Goal: Transaction & Acquisition: Purchase product/service

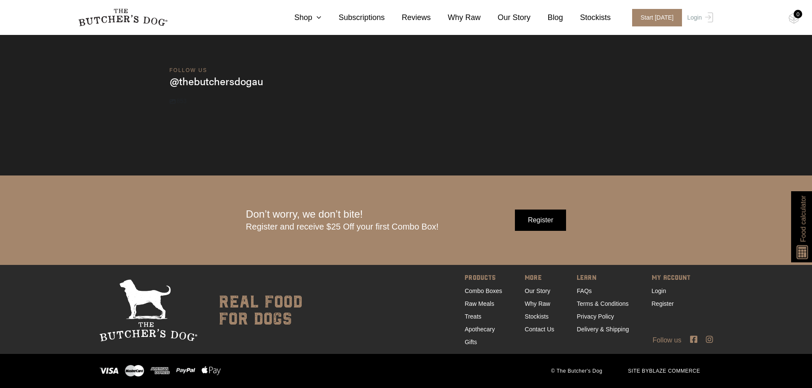
drag, startPoint x: 447, startPoint y: 75, endPoint x: 438, endPoint y: 272, distance: 197.5
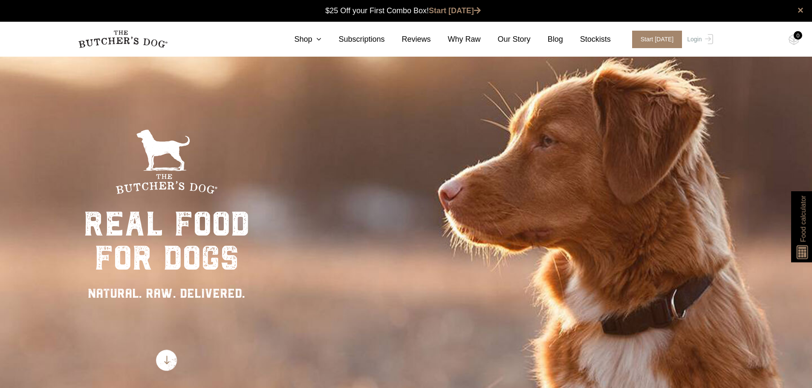
drag, startPoint x: 788, startPoint y: 257, endPoint x: 786, endPoint y: -19, distance: 276.6
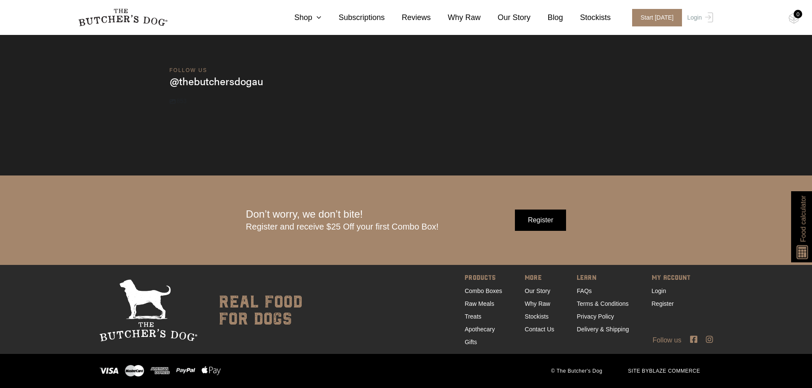
drag, startPoint x: 713, startPoint y: 210, endPoint x: 645, endPoint y: 397, distance: 198.5
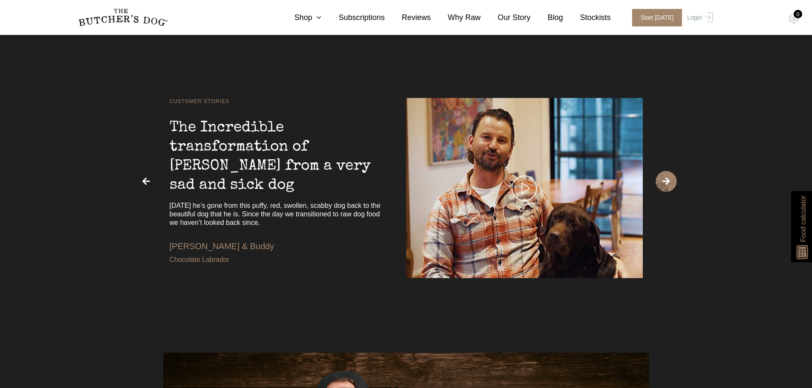
scroll to position [1873, 0]
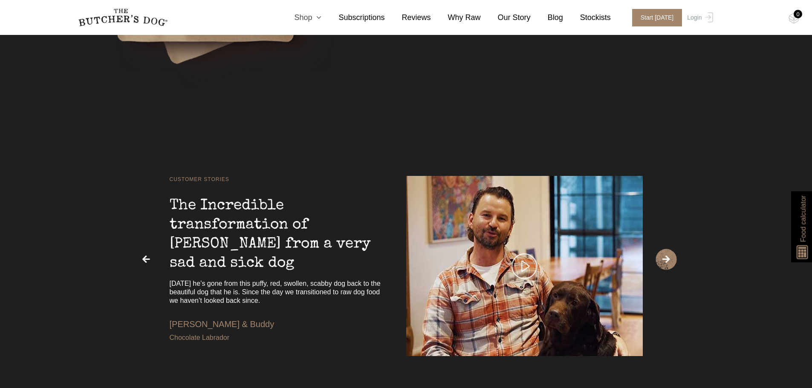
click at [321, 21] on icon at bounding box center [316, 18] width 9 height 8
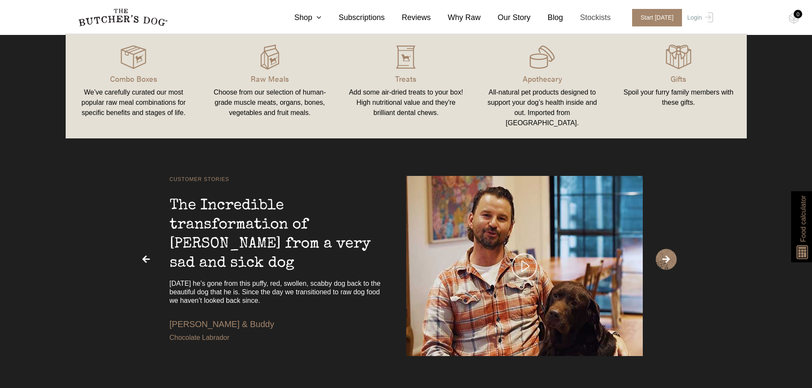
click at [607, 14] on link "Stockists" at bounding box center [587, 18] width 48 height 12
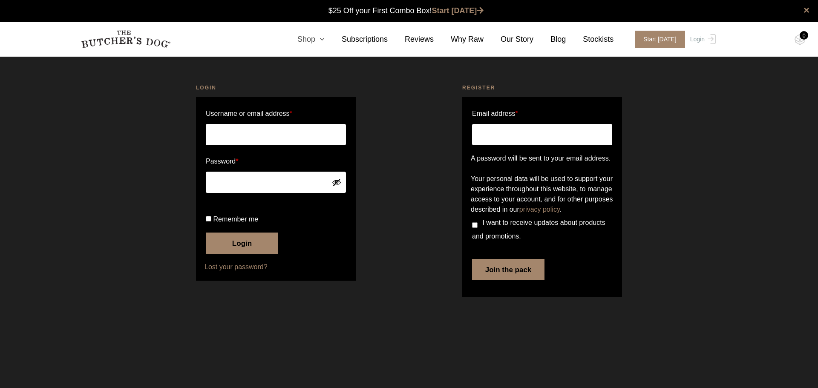
click at [319, 40] on link "Shop" at bounding box center [302, 40] width 44 height 12
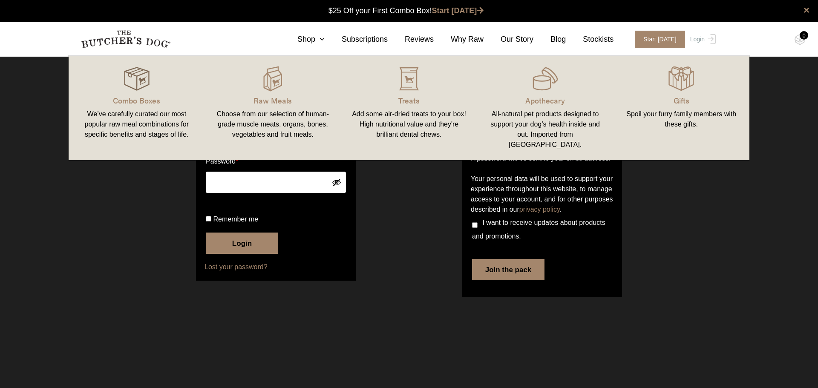
click at [139, 87] on img at bounding box center [137, 79] width 26 height 26
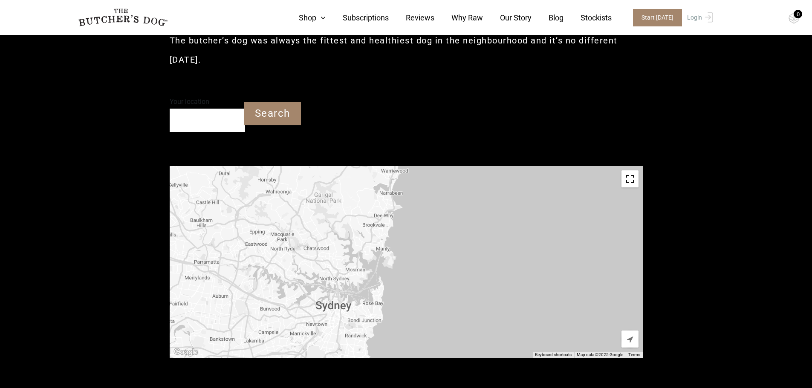
scroll to position [170, 0]
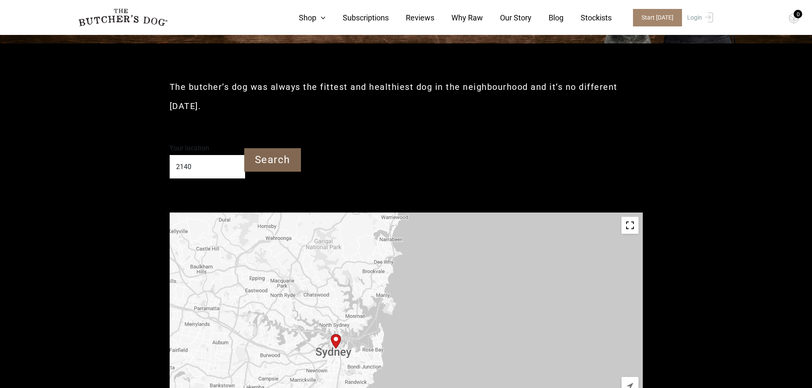
type input "2140"
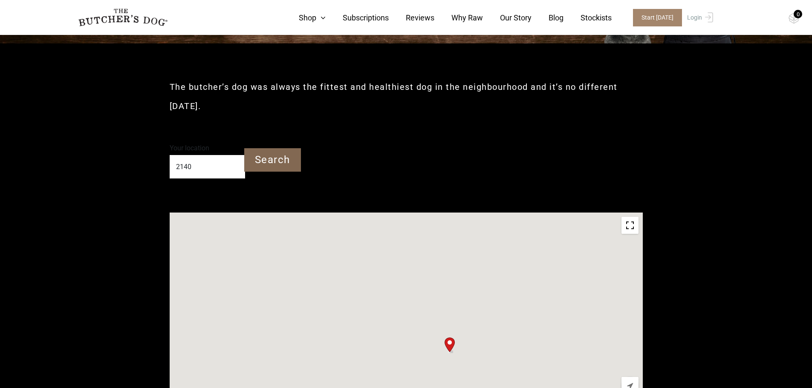
click at [275, 156] on input "Search" at bounding box center [272, 159] width 57 height 23
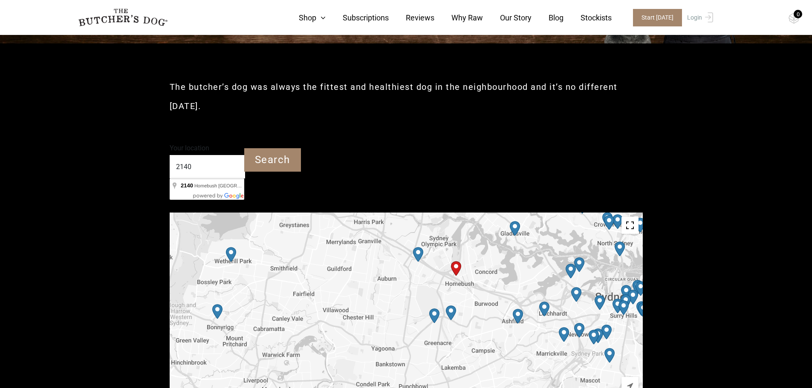
click at [450, 267] on img "Start location" at bounding box center [456, 269] width 17 height 22
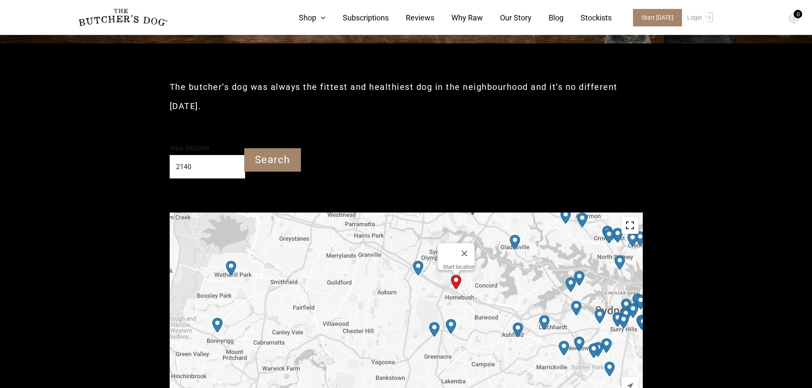
click at [417, 273] on img "PetO Lidcombe" at bounding box center [418, 268] width 17 height 22
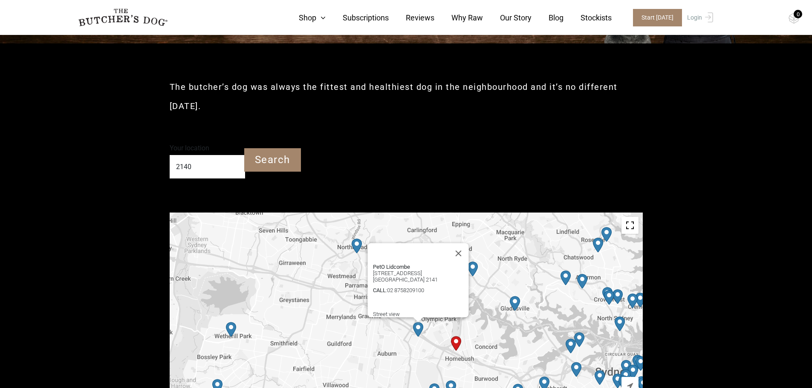
click at [454, 385] on img "Petbarn – South Strathfield" at bounding box center [450, 388] width 17 height 22
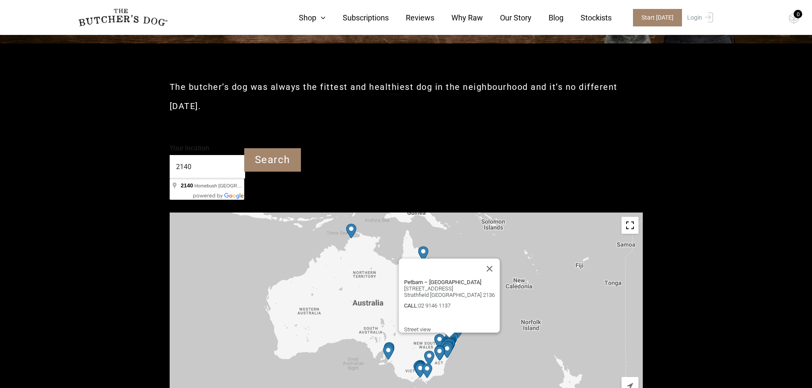
scroll to position [0, 0]
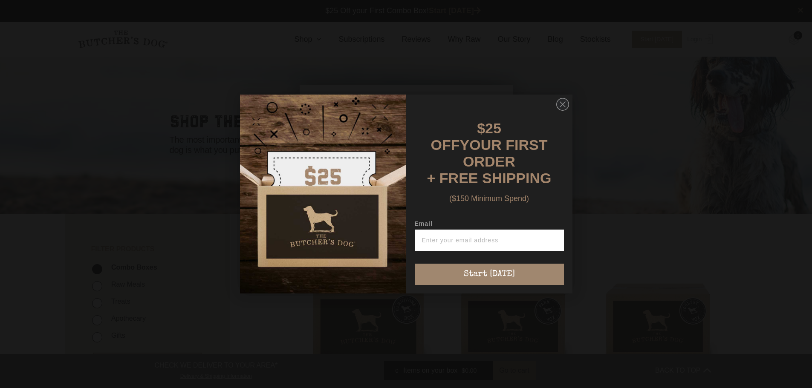
click at [537, 146] on div "$25 OFF YOUR FIRST ORDER + FREE SHIPPING" at bounding box center [489, 153] width 139 height 66
click at [564, 107] on icon "Close dialog" at bounding box center [562, 104] width 5 height 5
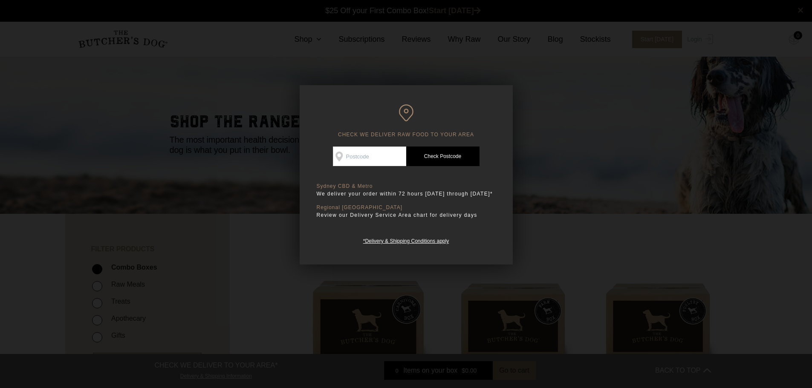
click at [385, 162] on input "Check Availability At" at bounding box center [369, 157] width 73 height 20
type input "2140"
click at [457, 151] on link "Check Postcode" at bounding box center [442, 157] width 73 height 20
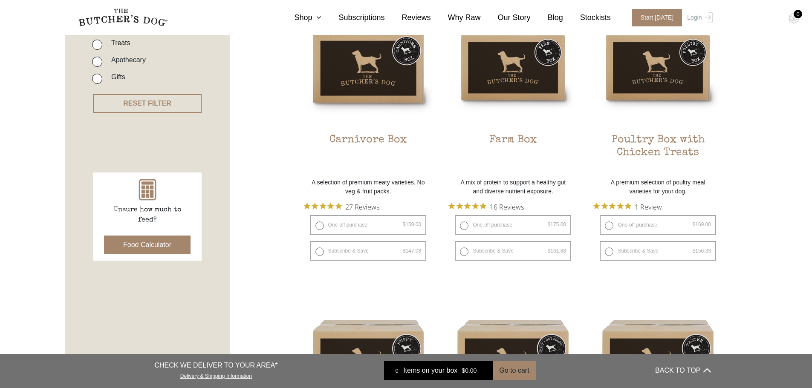
scroll to position [213, 0]
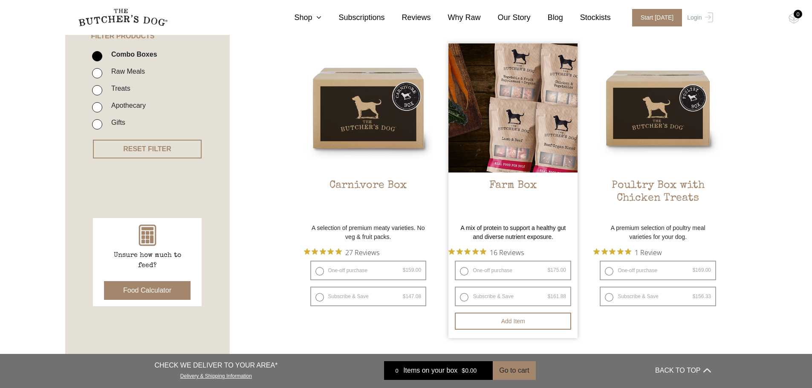
click at [476, 117] on img at bounding box center [512, 107] width 129 height 129
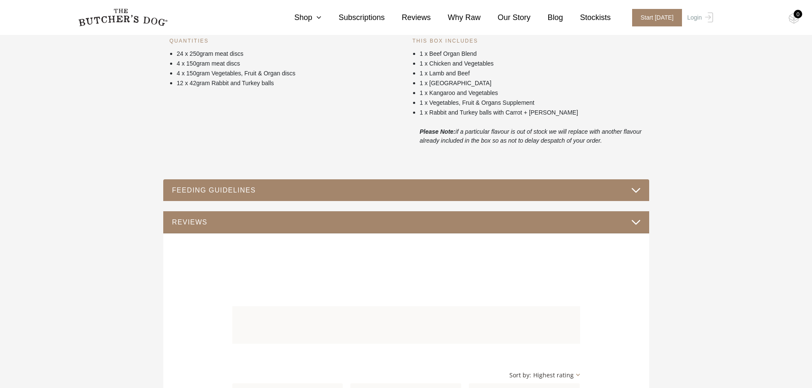
scroll to position [511, 0]
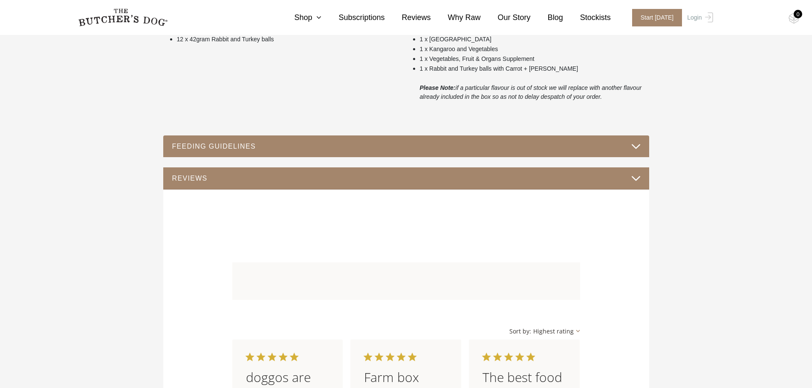
click at [324, 155] on div "FEEDING GUIDELINES" at bounding box center [406, 147] width 486 height 22
click at [321, 145] on button "FEEDING GUIDELINES" at bounding box center [406, 147] width 469 height 12
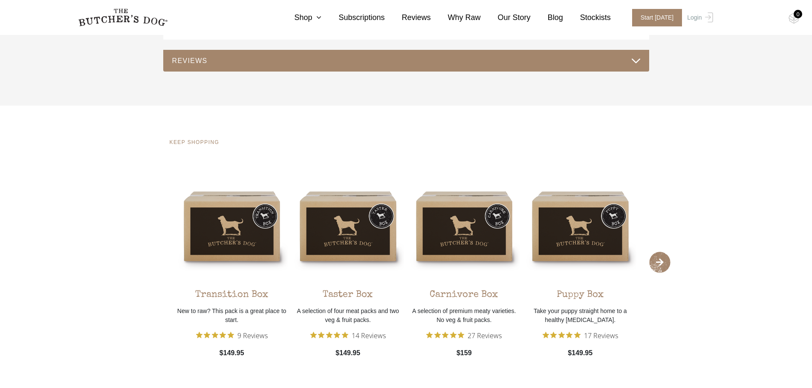
scroll to position [725, 0]
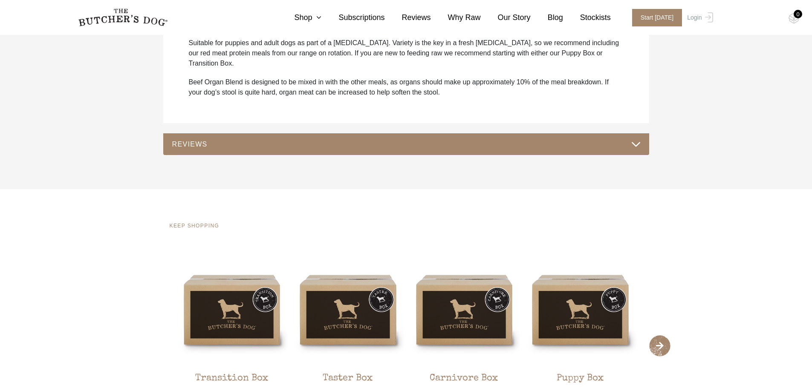
click at [369, 139] on button "REVIEWS" at bounding box center [406, 145] width 469 height 12
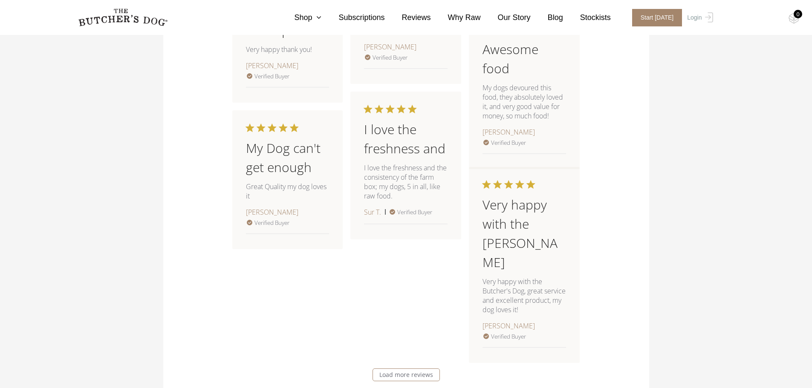
scroll to position [0, 0]
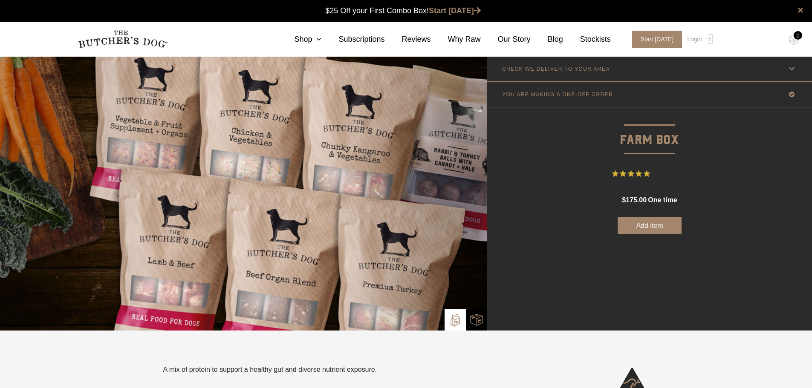
drag, startPoint x: 150, startPoint y: 197, endPoint x: 142, endPoint y: 66, distance: 131.1
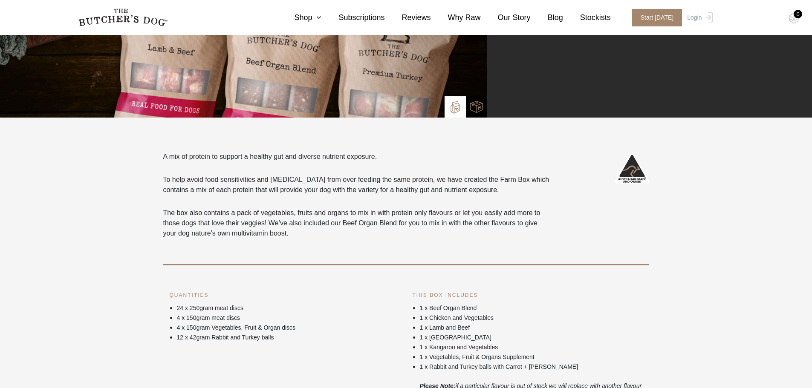
scroll to position [341, 0]
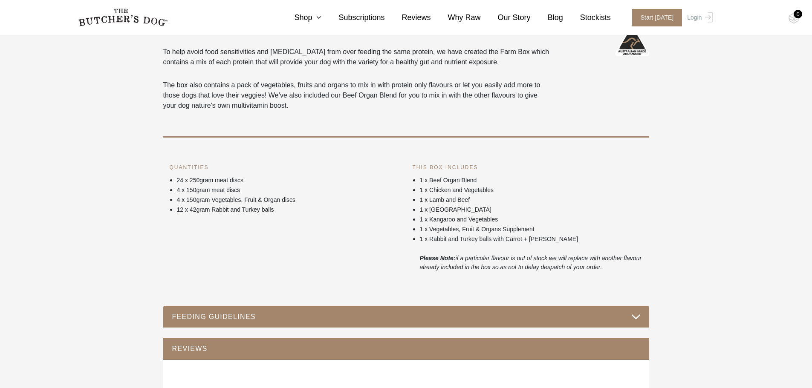
click at [267, 307] on div "FEEDING GUIDELINES" at bounding box center [406, 317] width 486 height 22
click at [278, 311] on button "FEEDING GUIDELINES" at bounding box center [406, 317] width 469 height 12
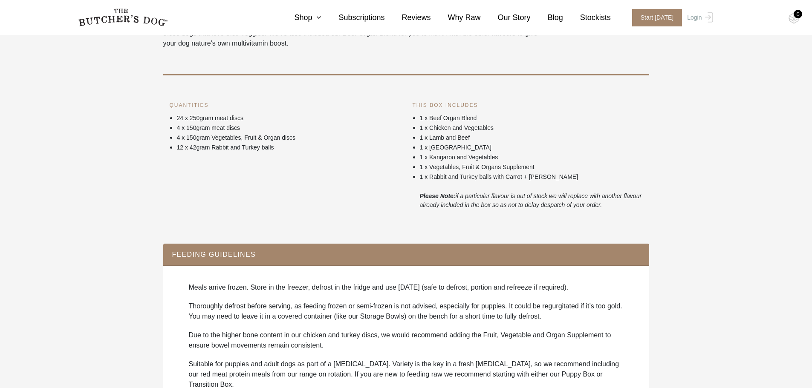
scroll to position [511, 0]
